Goal: Find specific page/section: Find specific page/section

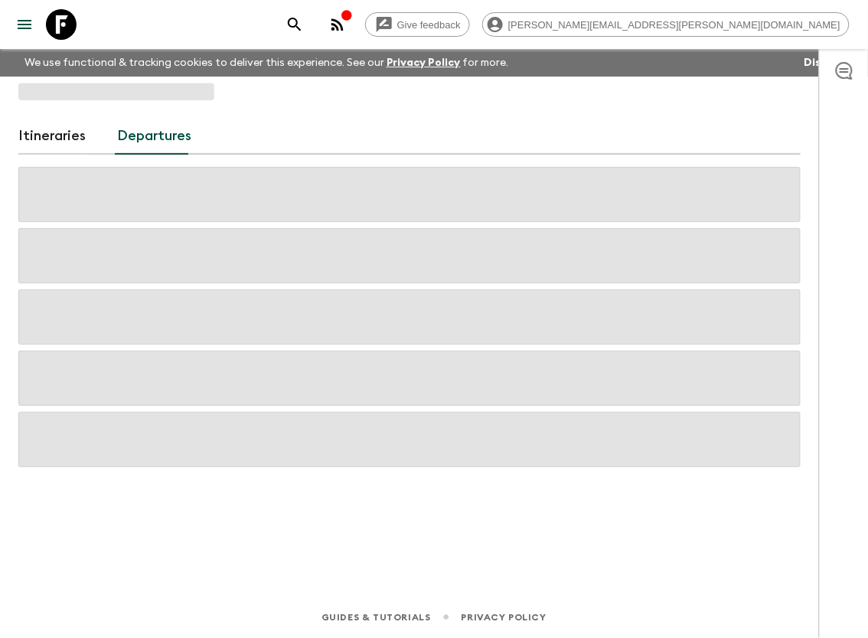
click at [74, 19] on icon at bounding box center [61, 24] width 31 height 31
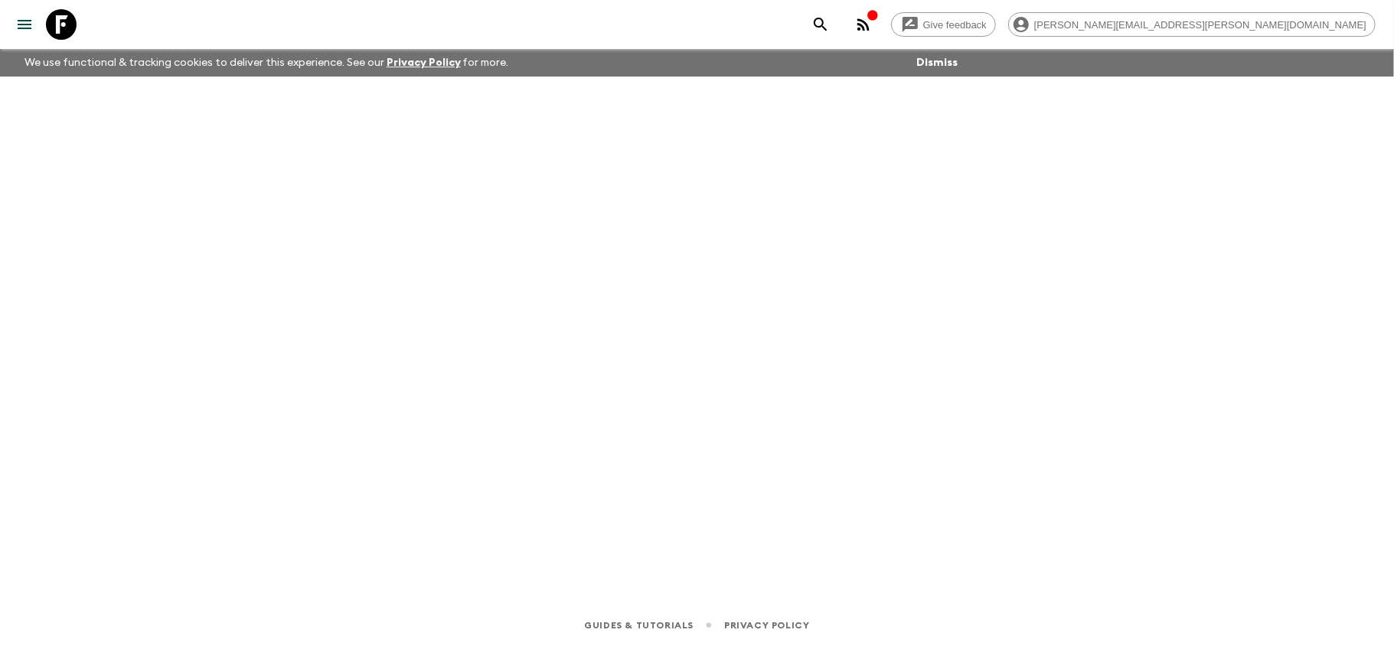
click at [60, 26] on icon at bounding box center [61, 24] width 31 height 31
click at [67, 22] on icon at bounding box center [61, 24] width 31 height 31
click at [62, 31] on icon at bounding box center [61, 24] width 31 height 31
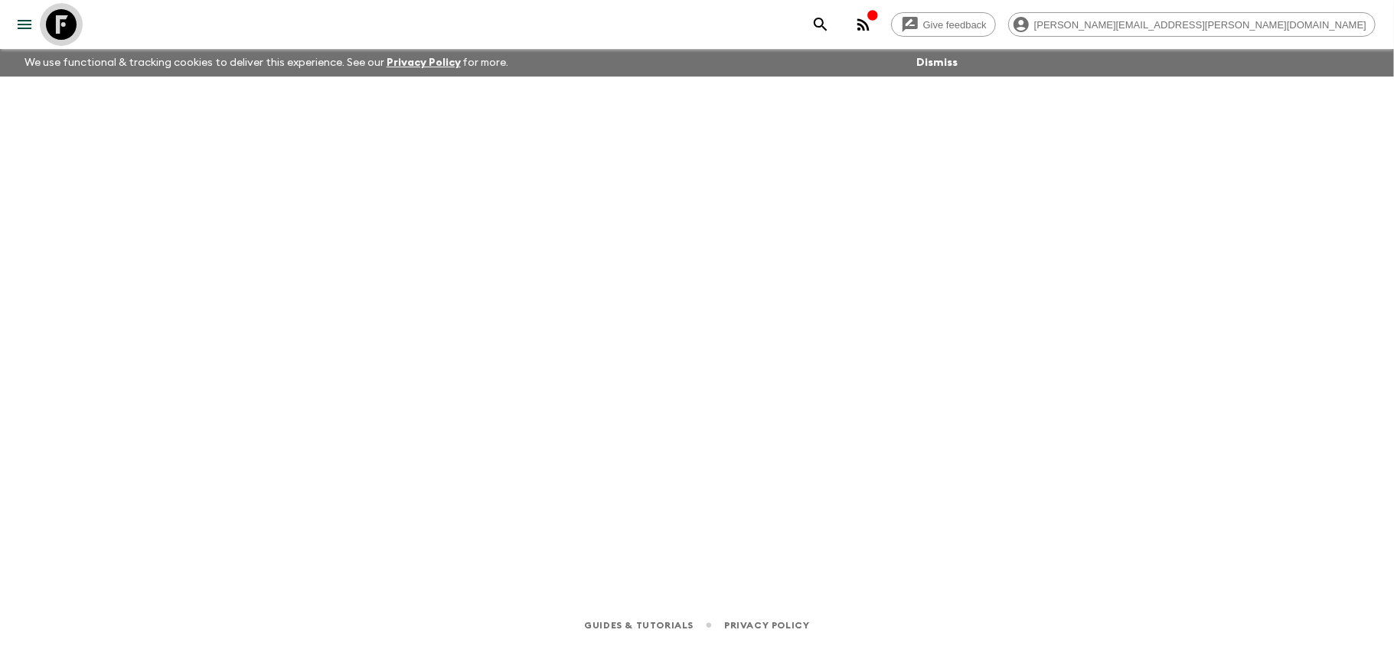
click at [62, 31] on icon at bounding box center [61, 24] width 31 height 31
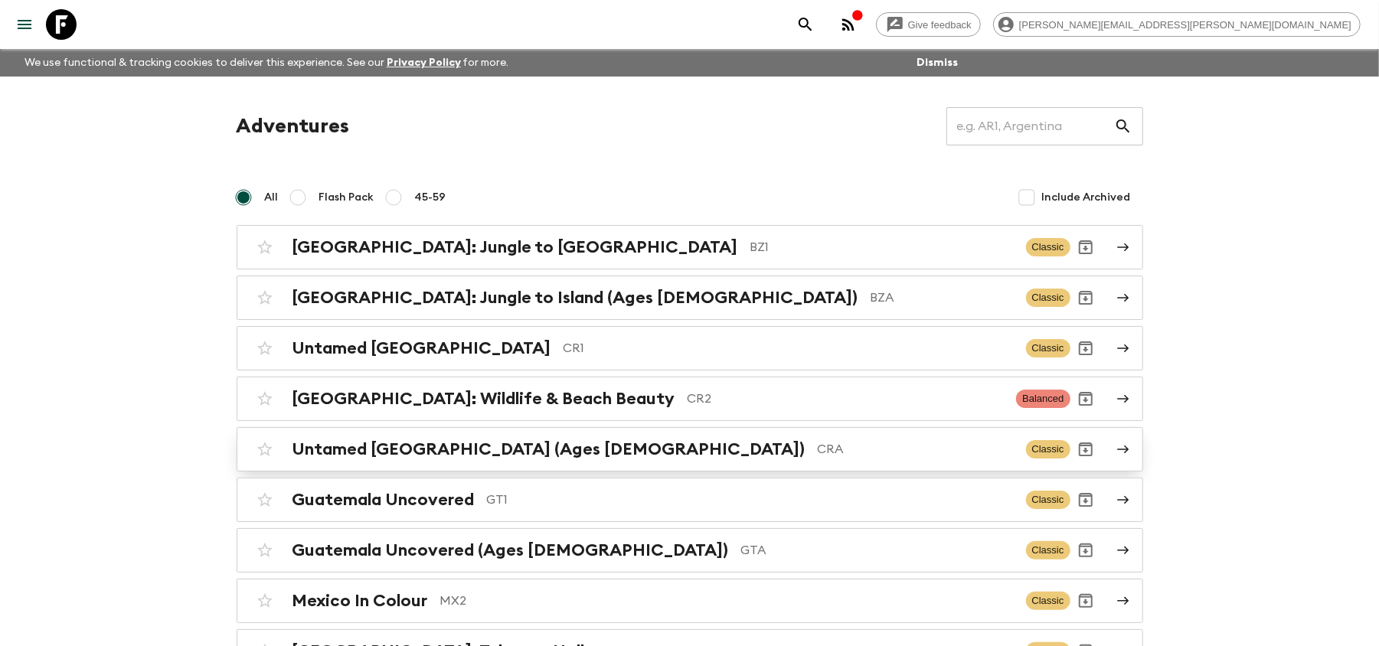
scroll to position [102, 0]
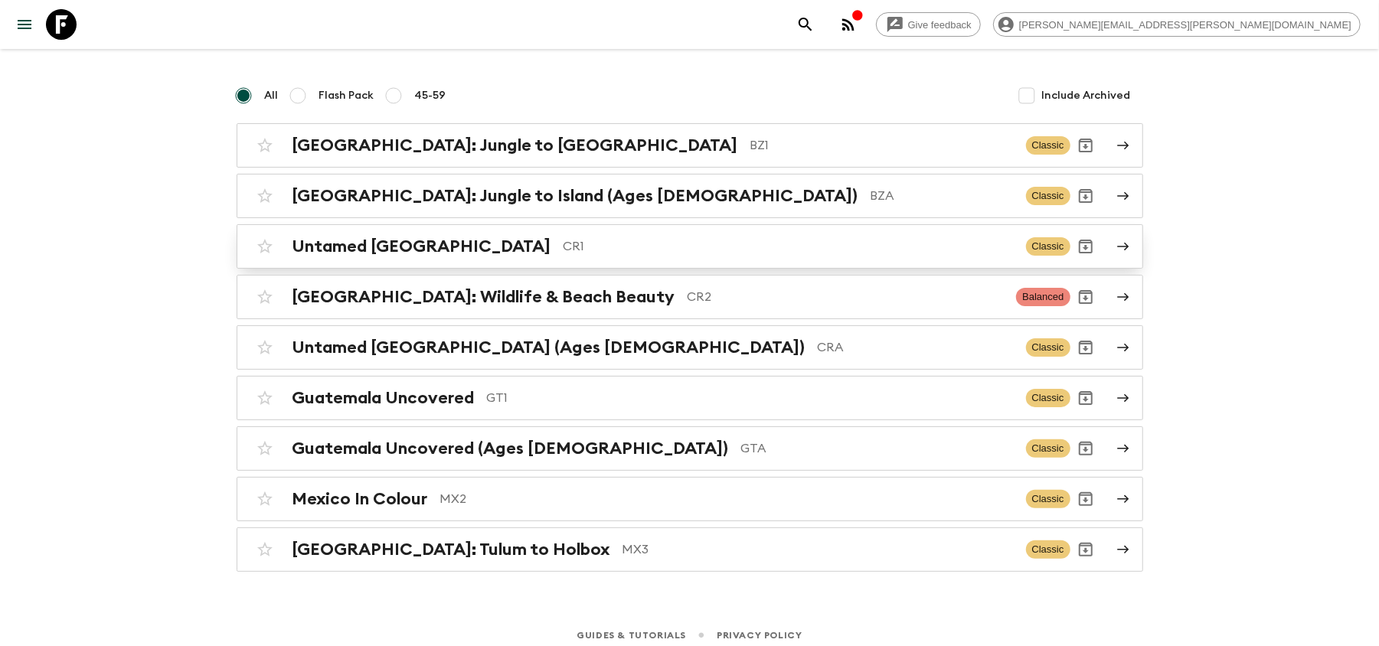
click at [671, 228] on link "Untamed [GEOGRAPHIC_DATA] CR1 Classic" at bounding box center [690, 246] width 907 height 44
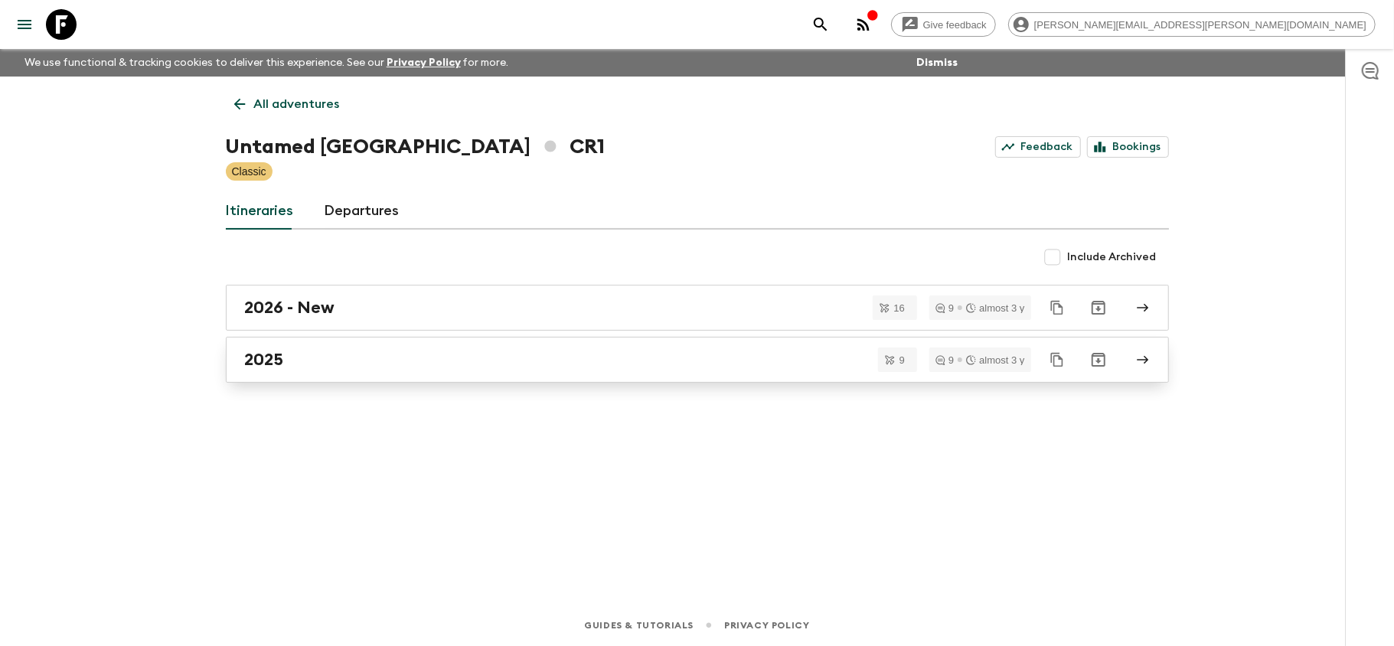
click at [439, 366] on div "2025" at bounding box center [683, 360] width 876 height 20
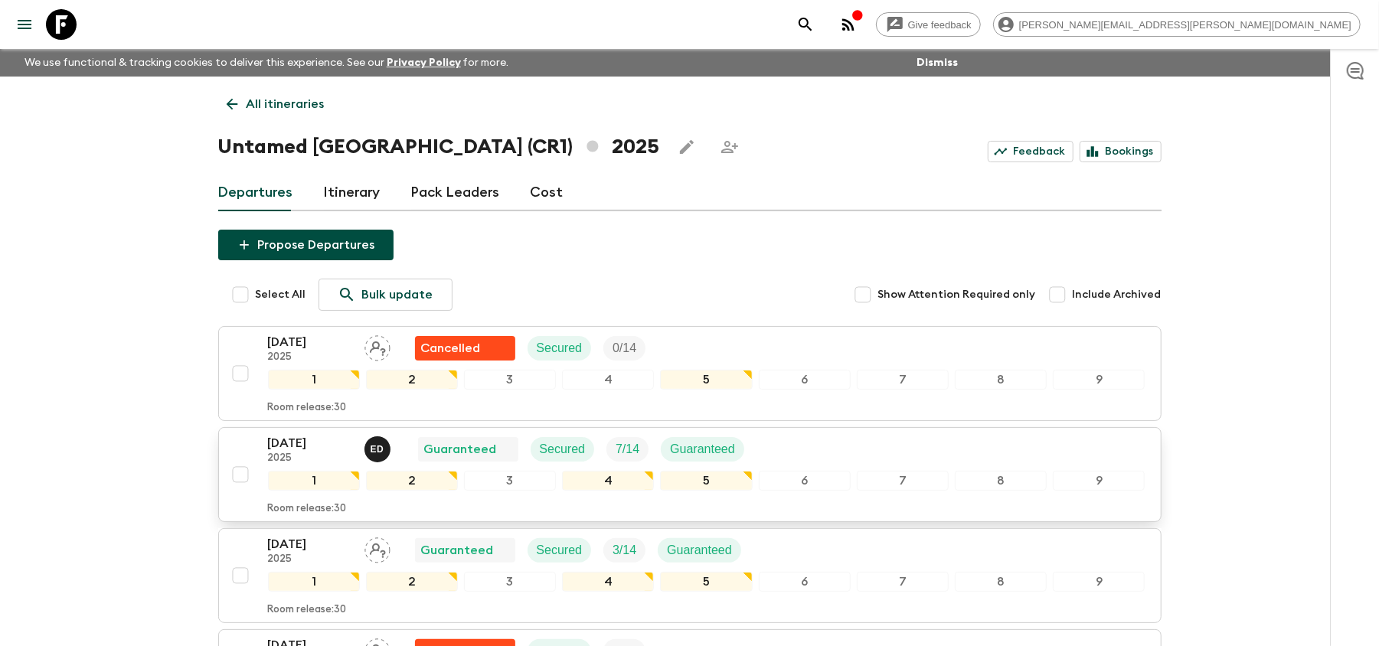
click at [305, 447] on p "08 Nov 2025" at bounding box center [310, 443] width 84 height 18
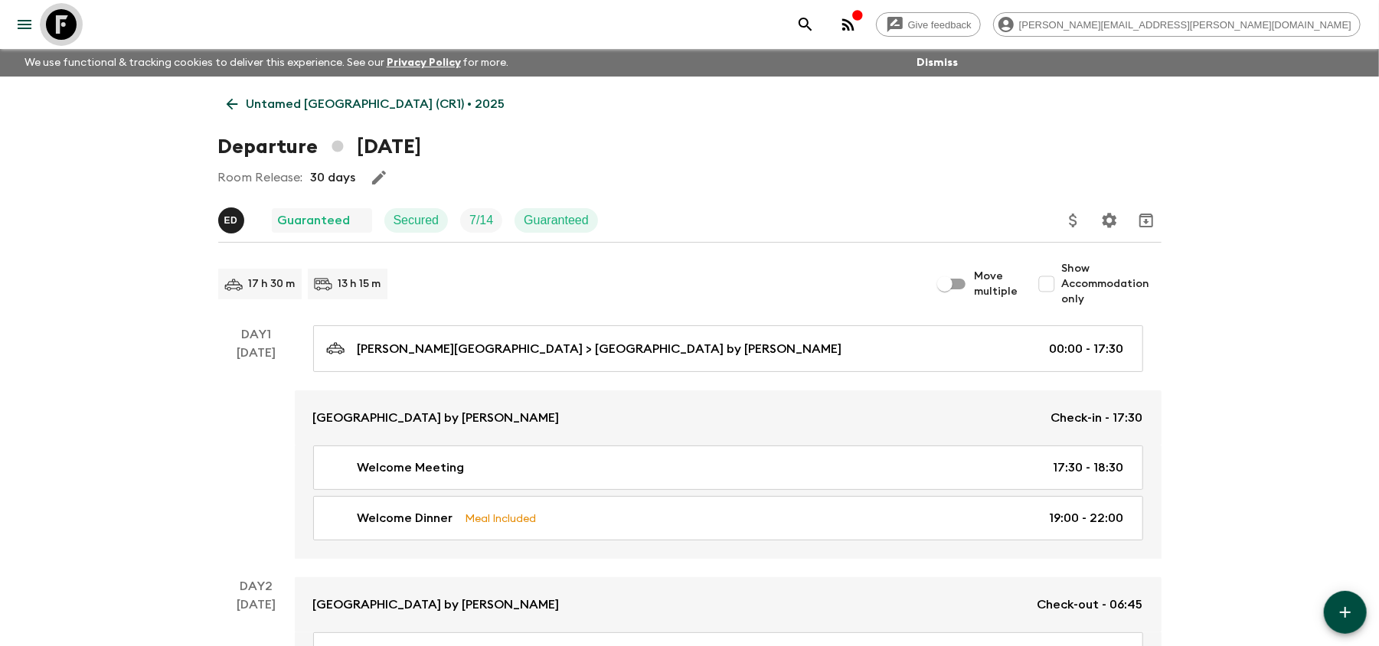
click at [57, 13] on icon at bounding box center [61, 24] width 31 height 31
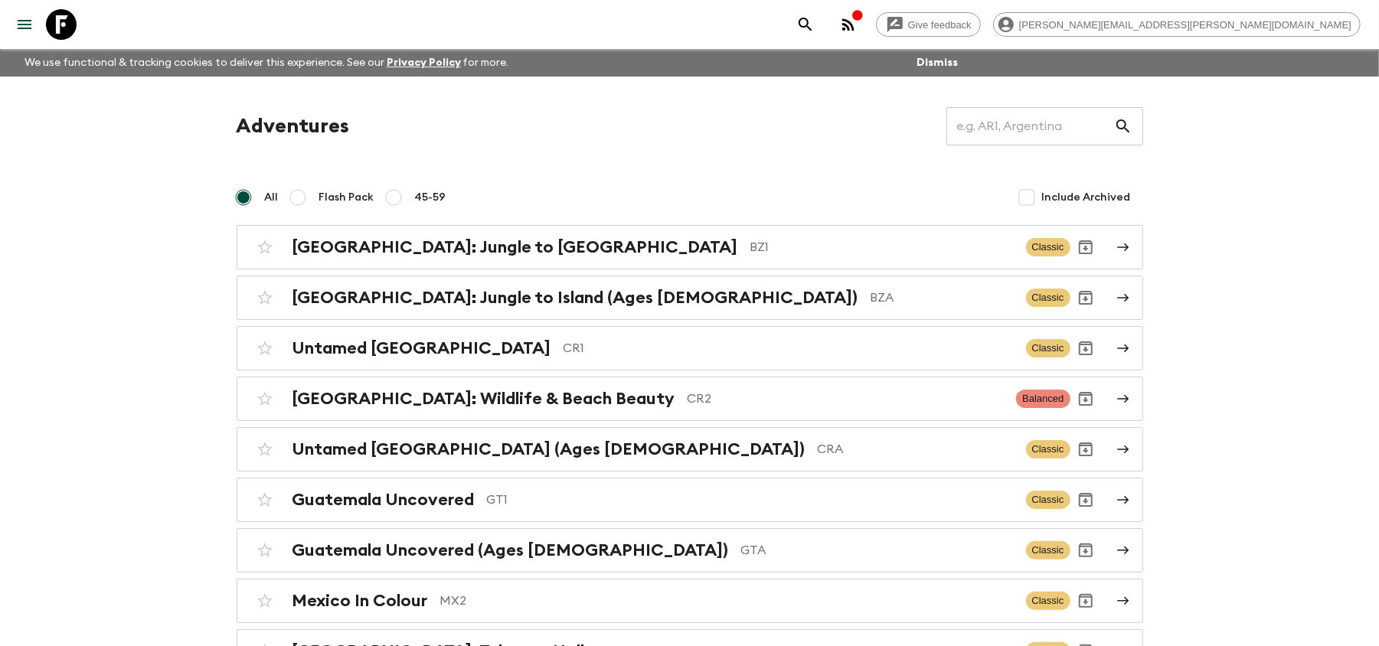
click at [688, 403] on p "CR2" at bounding box center [846, 399] width 317 height 18
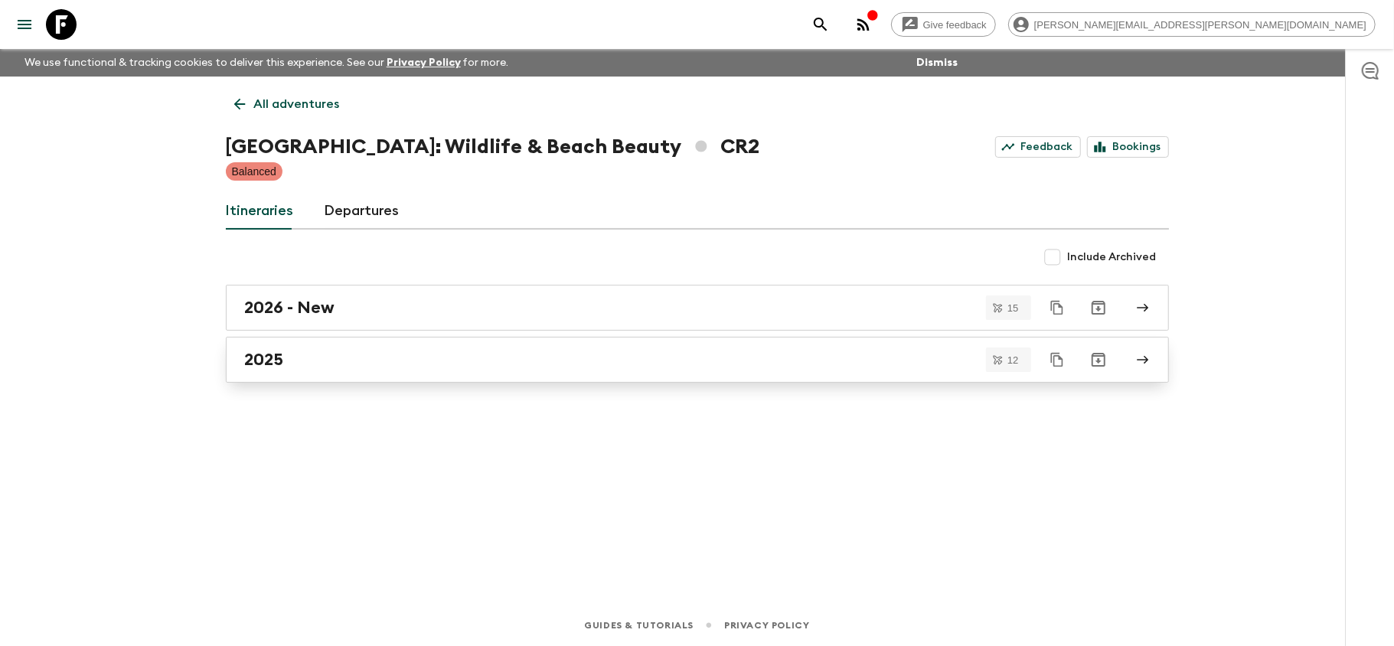
click at [446, 365] on div "2025" at bounding box center [683, 360] width 876 height 20
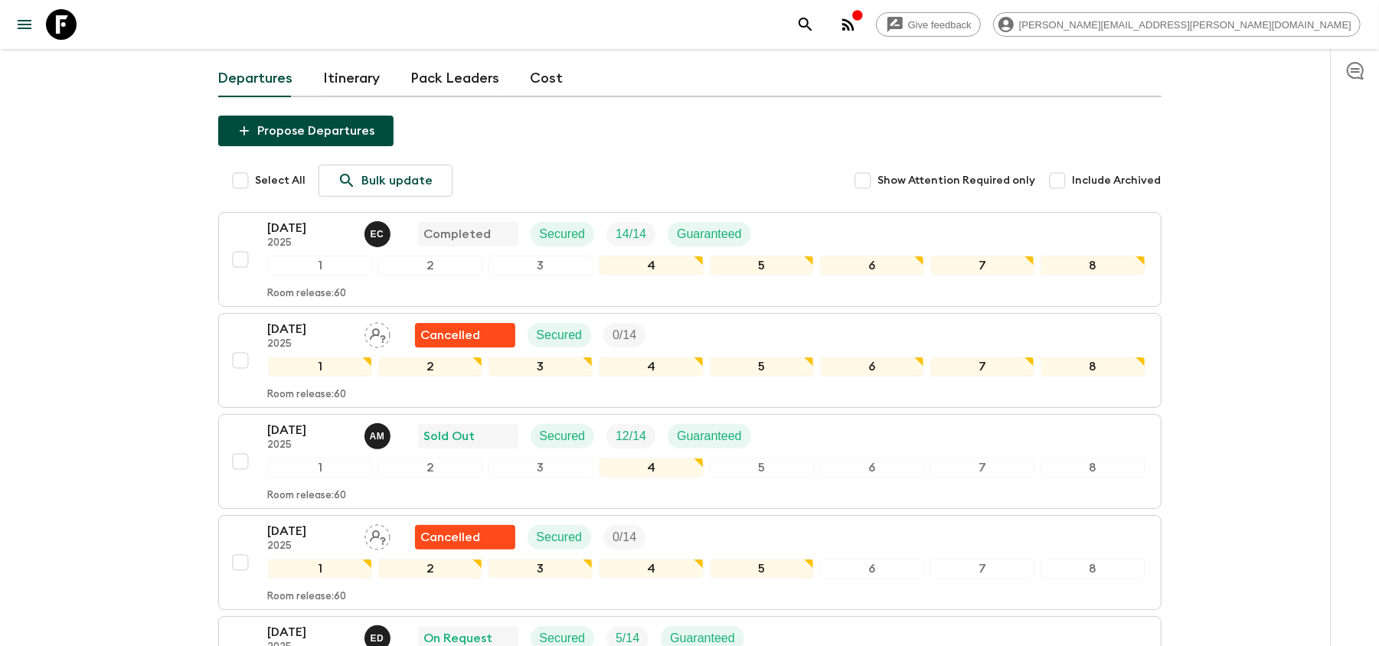
scroll to position [306, 0]
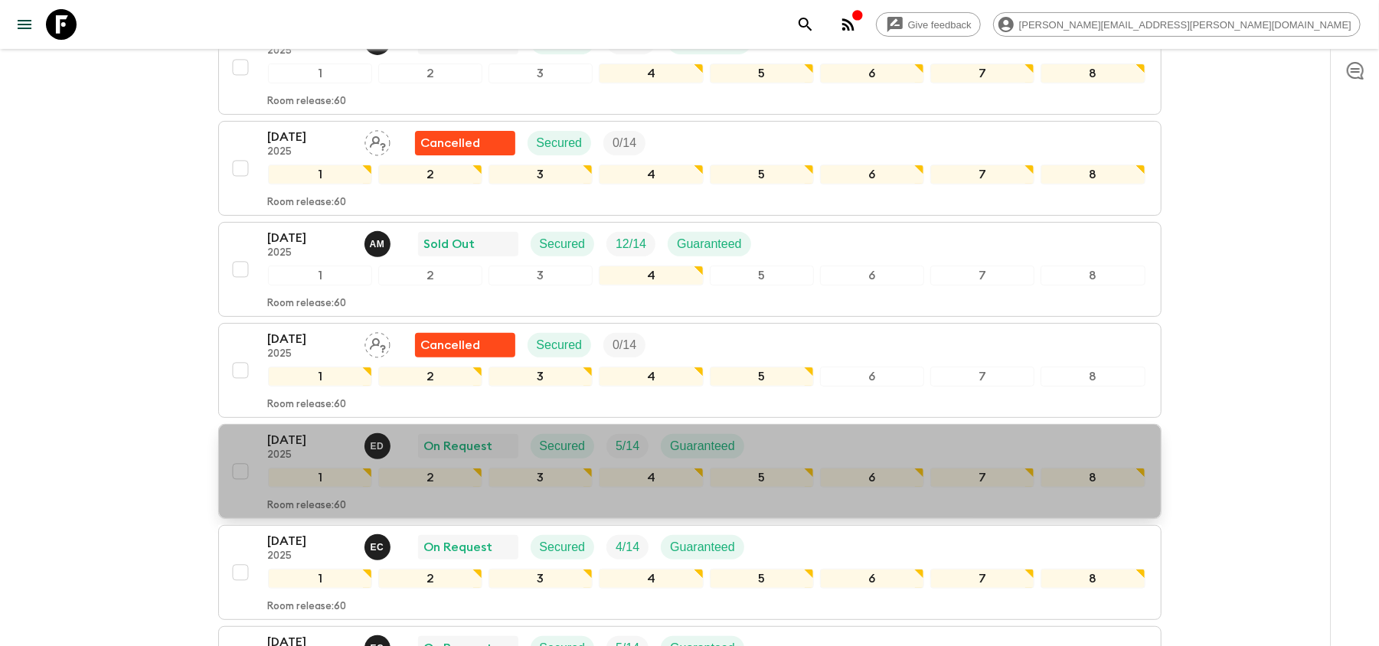
click at [253, 443] on div "21 Nov 2025 2025 E D On Request Secured 5 / 14 Guaranteed 1 2 3 4 5 6 7 8 Room …" at bounding box center [685, 471] width 920 height 81
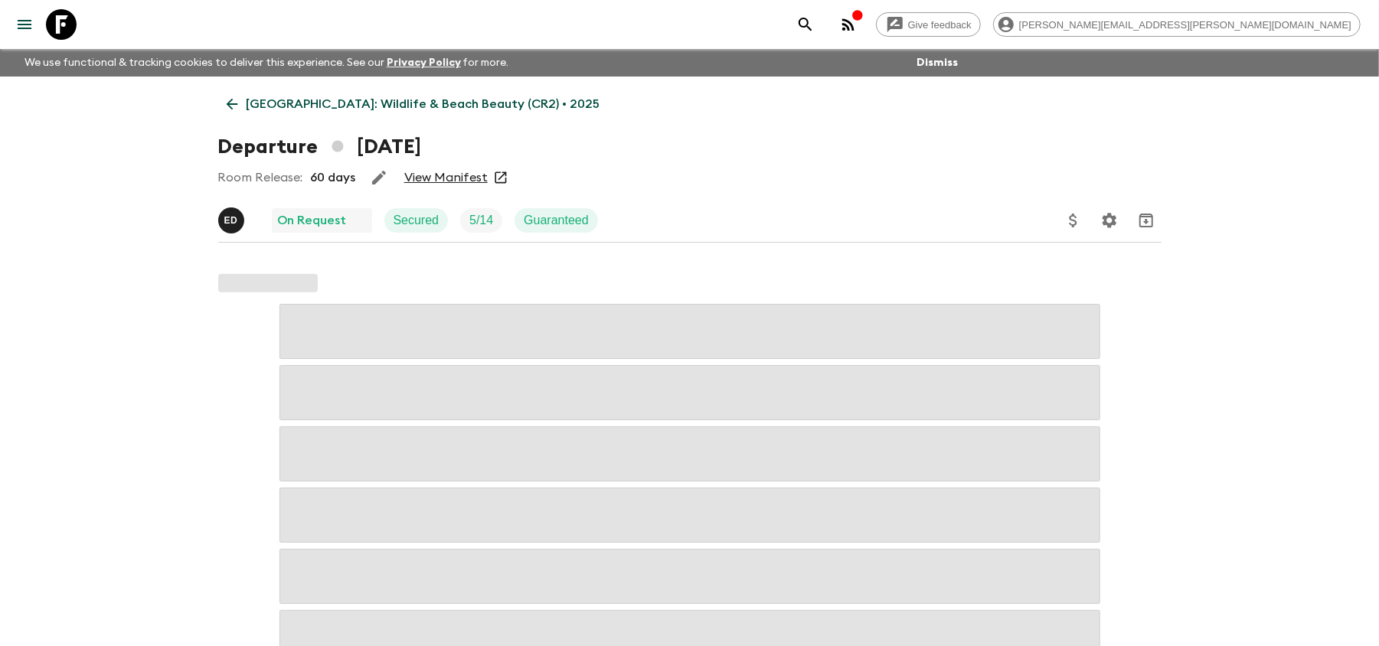
click at [476, 172] on link "View Manifest" at bounding box center [445, 177] width 83 height 15
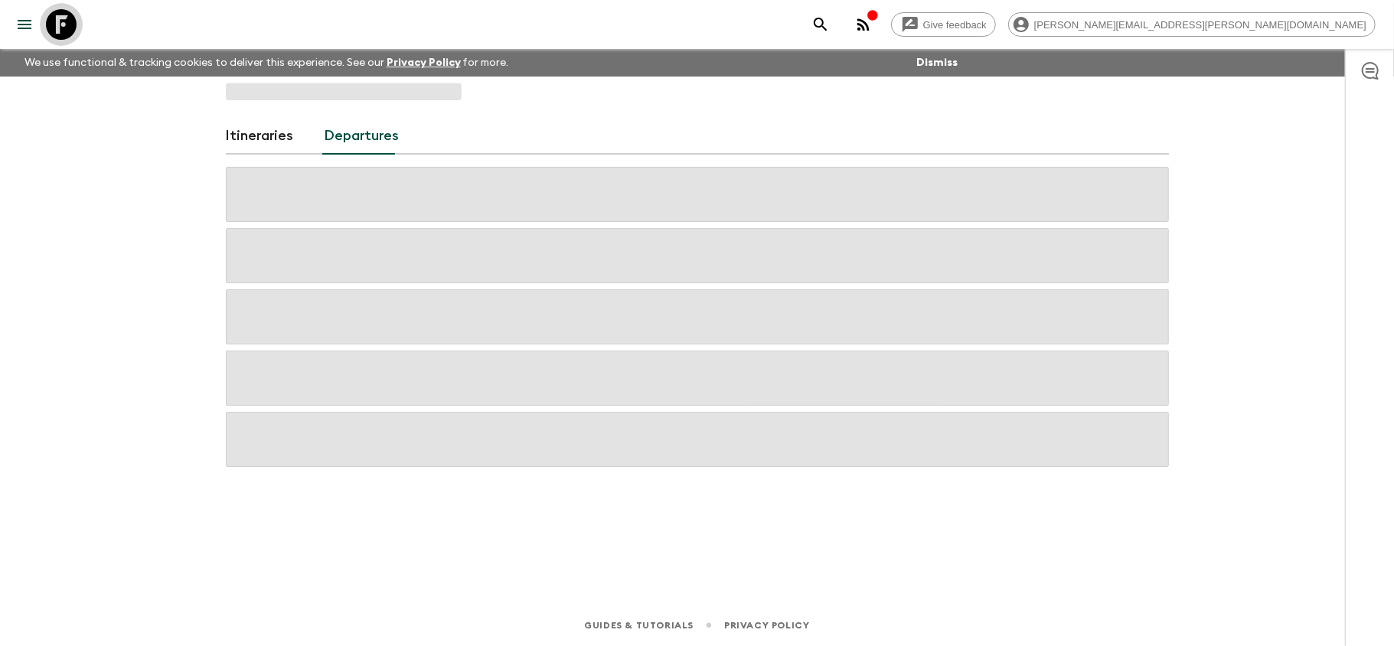
click at [50, 15] on icon at bounding box center [61, 24] width 31 height 31
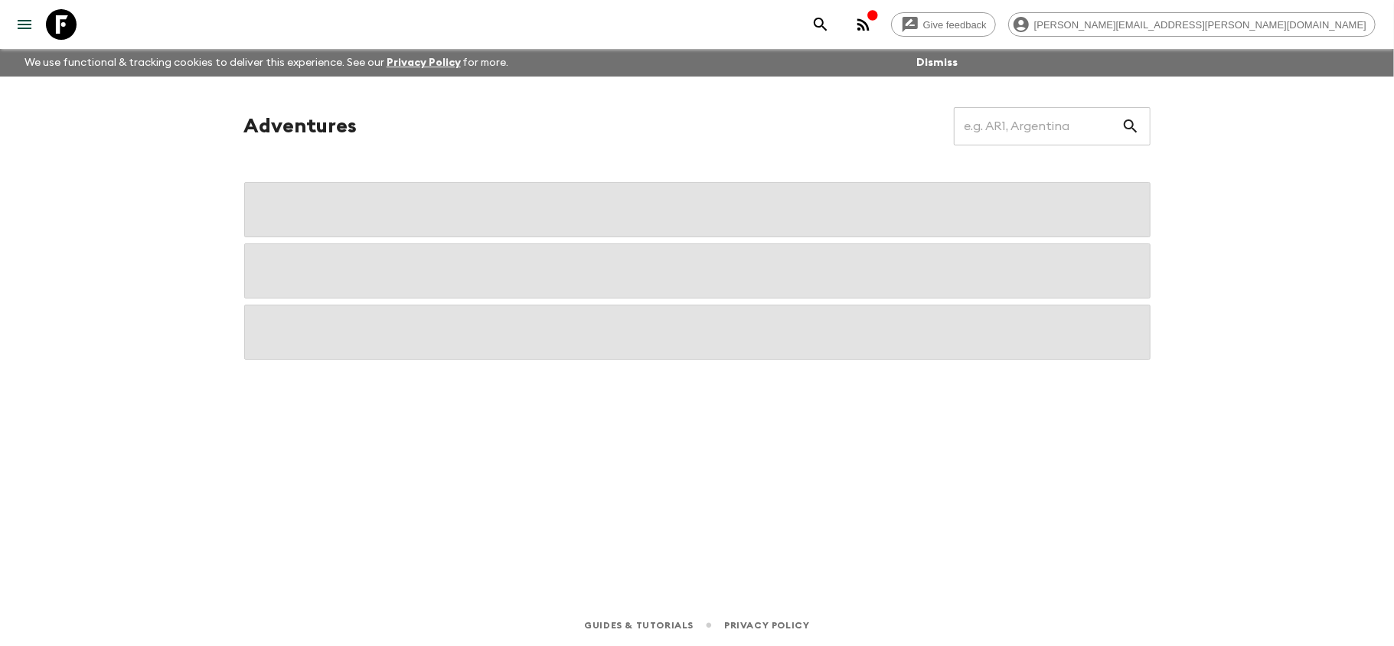
click at [51, 17] on icon at bounding box center [61, 24] width 31 height 31
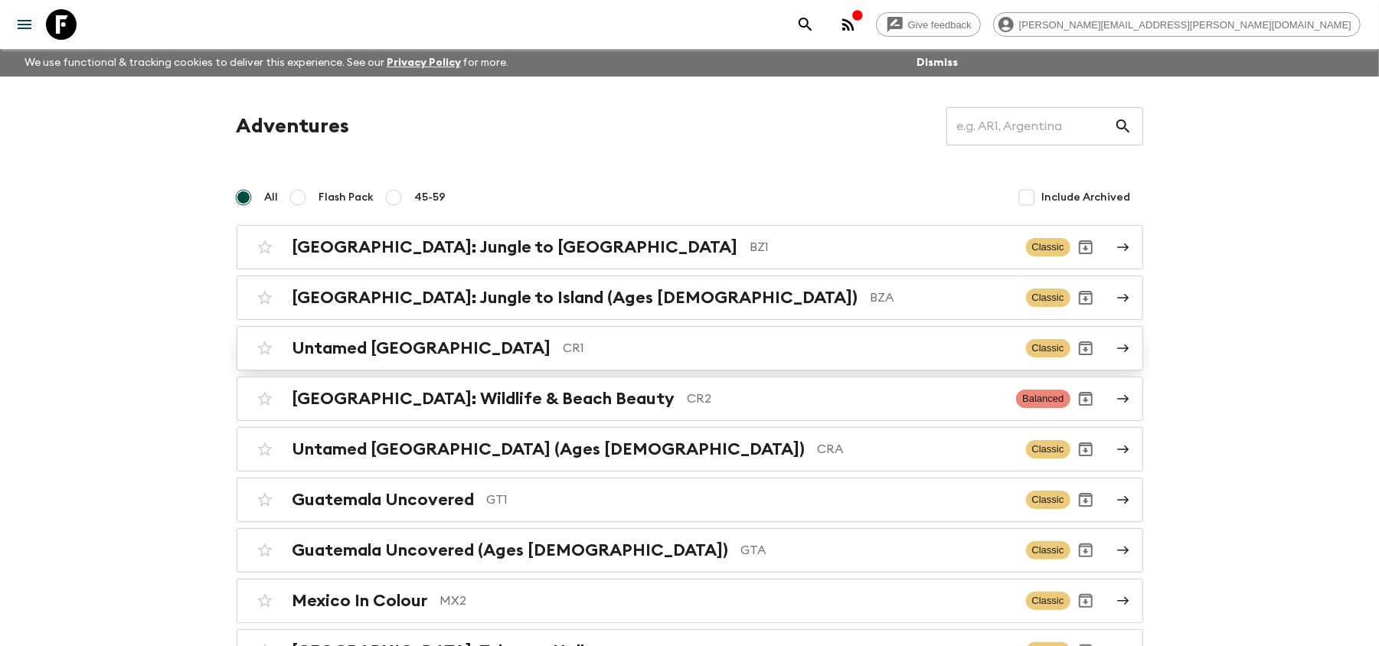
click at [583, 354] on p "CR1" at bounding box center [789, 348] width 450 height 18
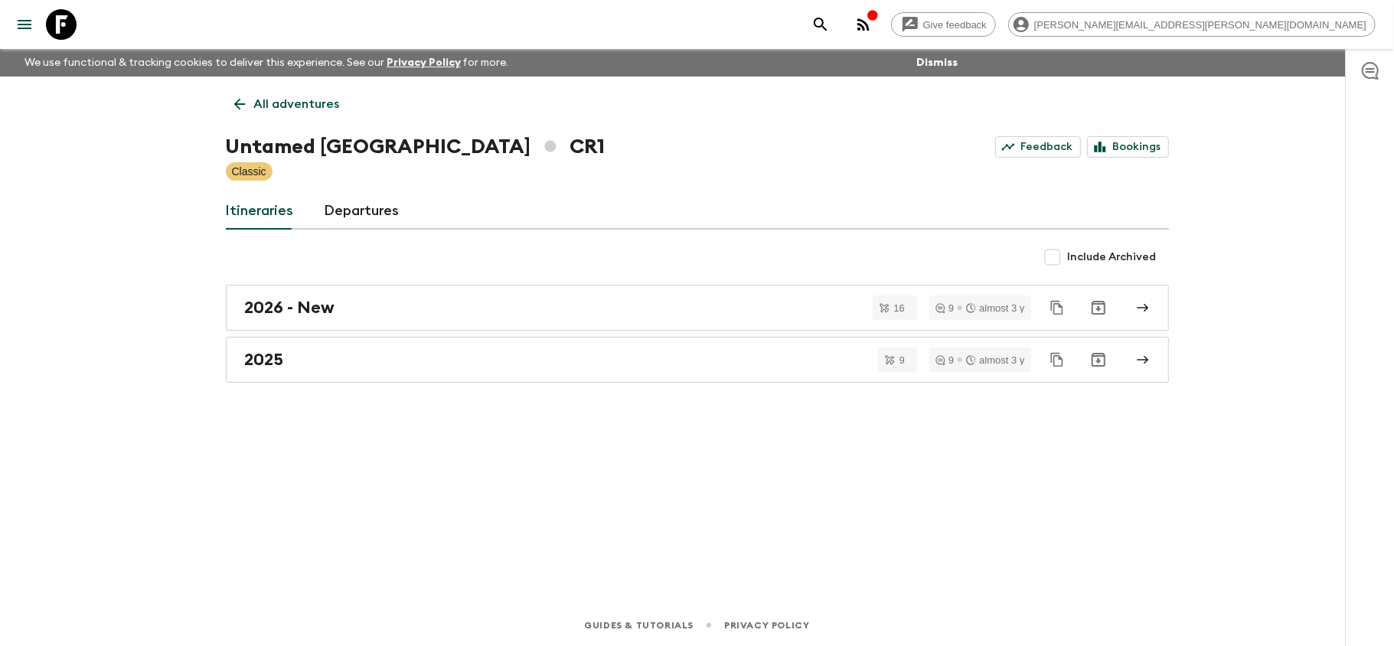
click at [65, 19] on icon at bounding box center [61, 24] width 31 height 31
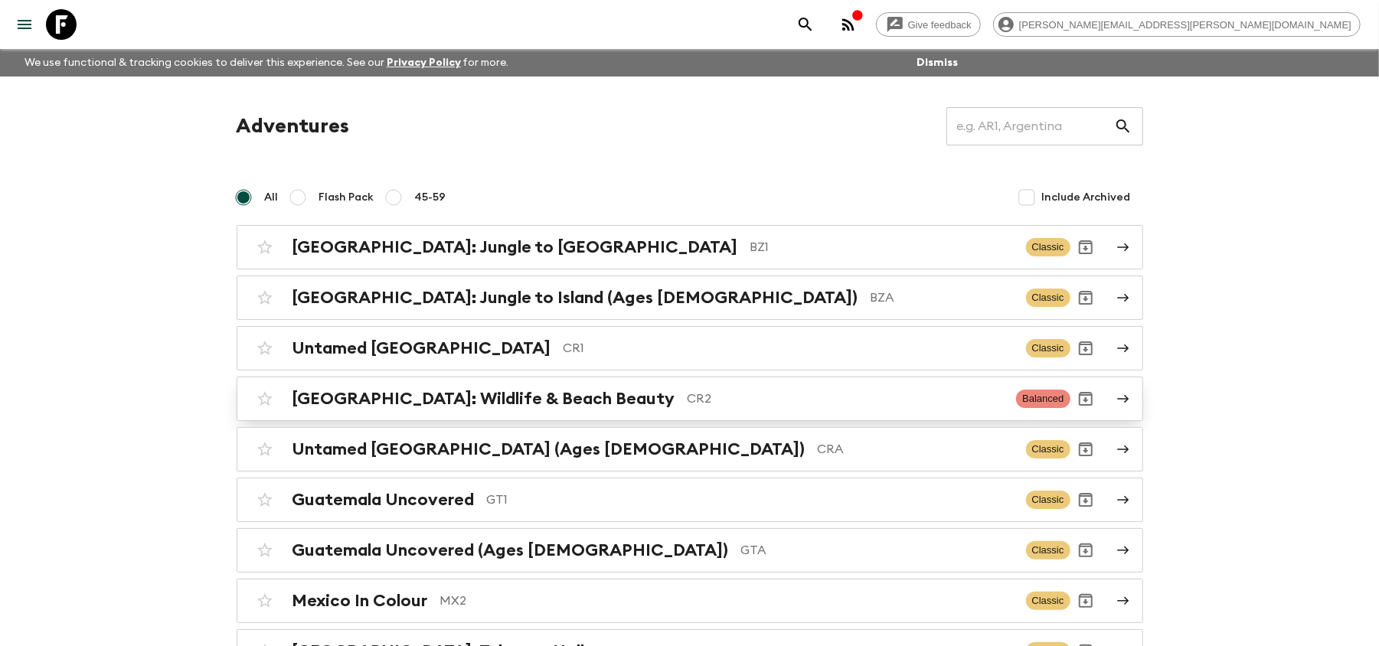
click at [588, 408] on div "[GEOGRAPHIC_DATA]: Wildlife & Beach Beauty CR2" at bounding box center [648, 399] width 712 height 20
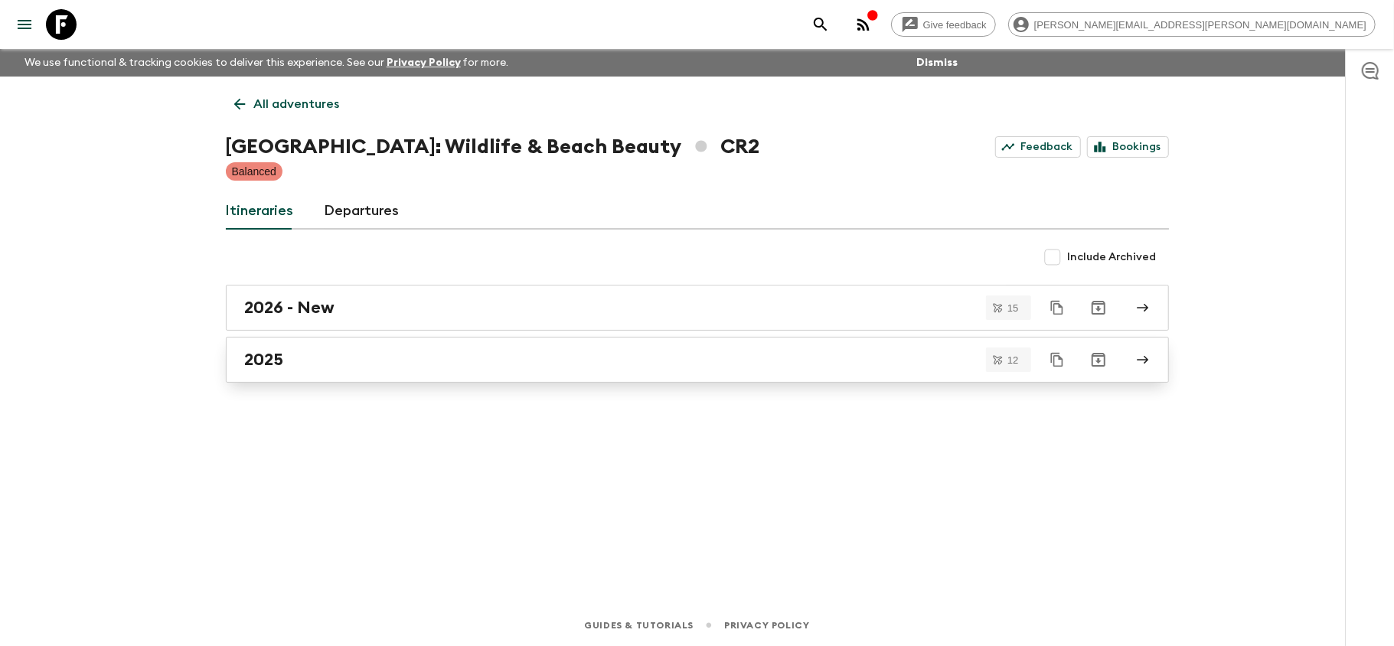
click at [309, 364] on div "2025" at bounding box center [683, 360] width 876 height 20
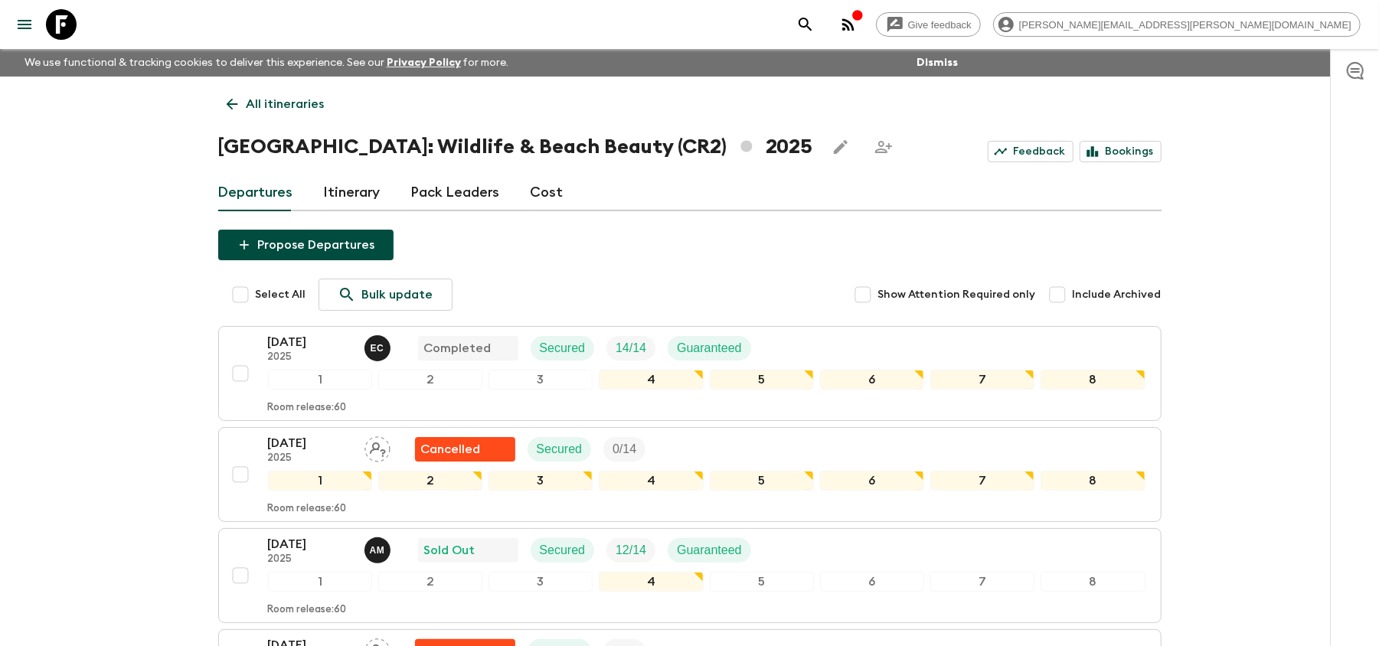
click at [255, 552] on div "[DATE] 2025 A M Sold Out Secured 12 / 14 Guaranteed 1 2 3 4 5 6 7 8 Room releas…" at bounding box center [685, 575] width 920 height 81
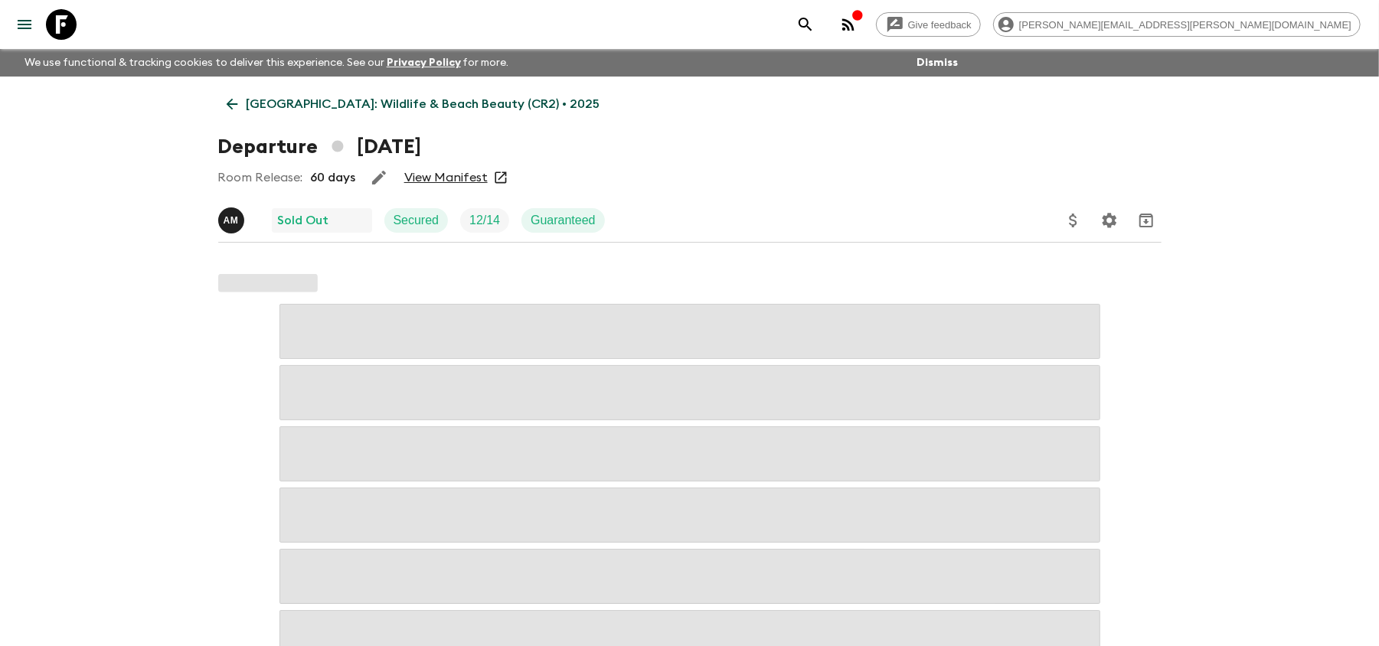
click at [449, 178] on link "View Manifest" at bounding box center [445, 177] width 83 height 15
